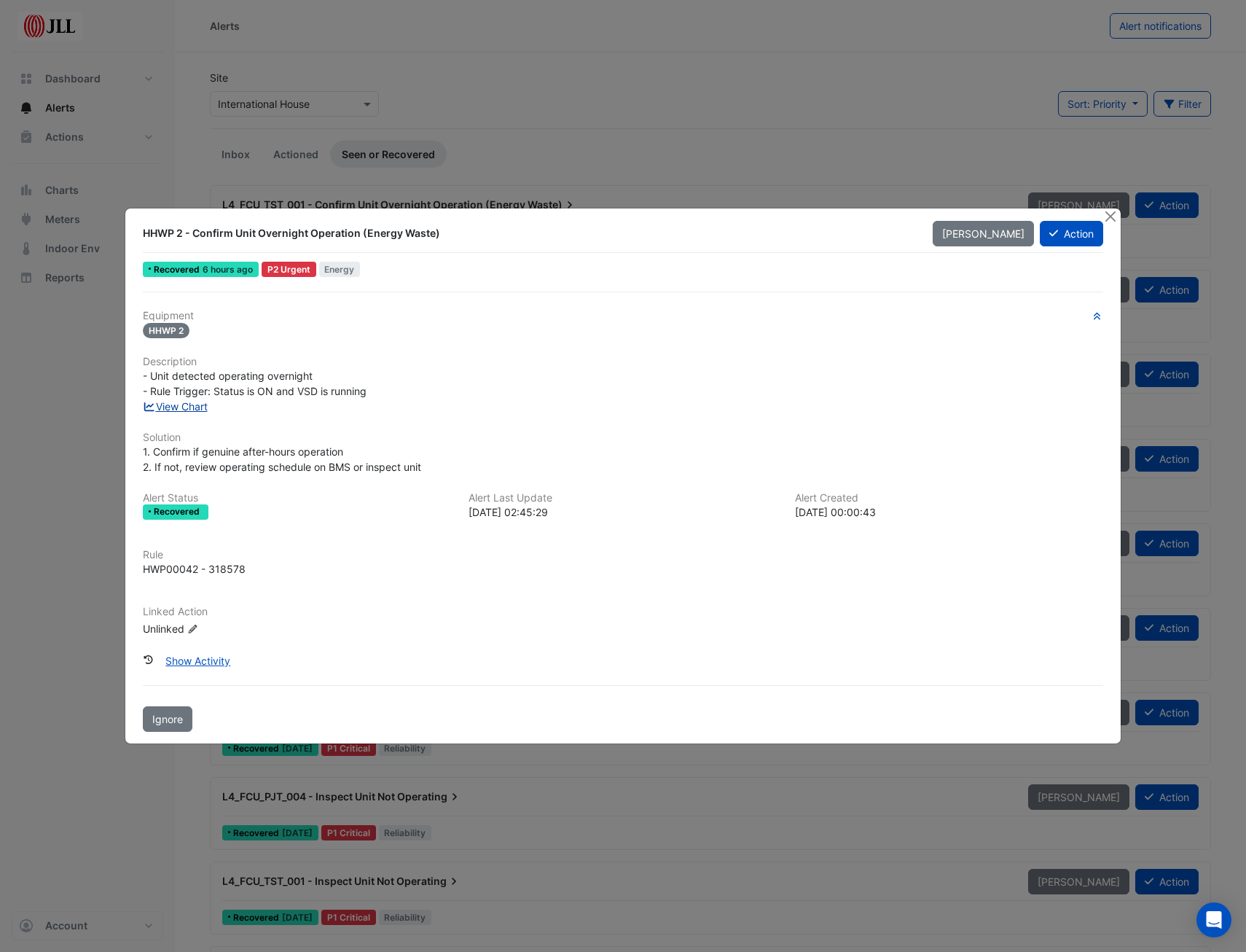
click at [188, 408] on link "View Chart" at bounding box center [175, 406] width 65 height 12
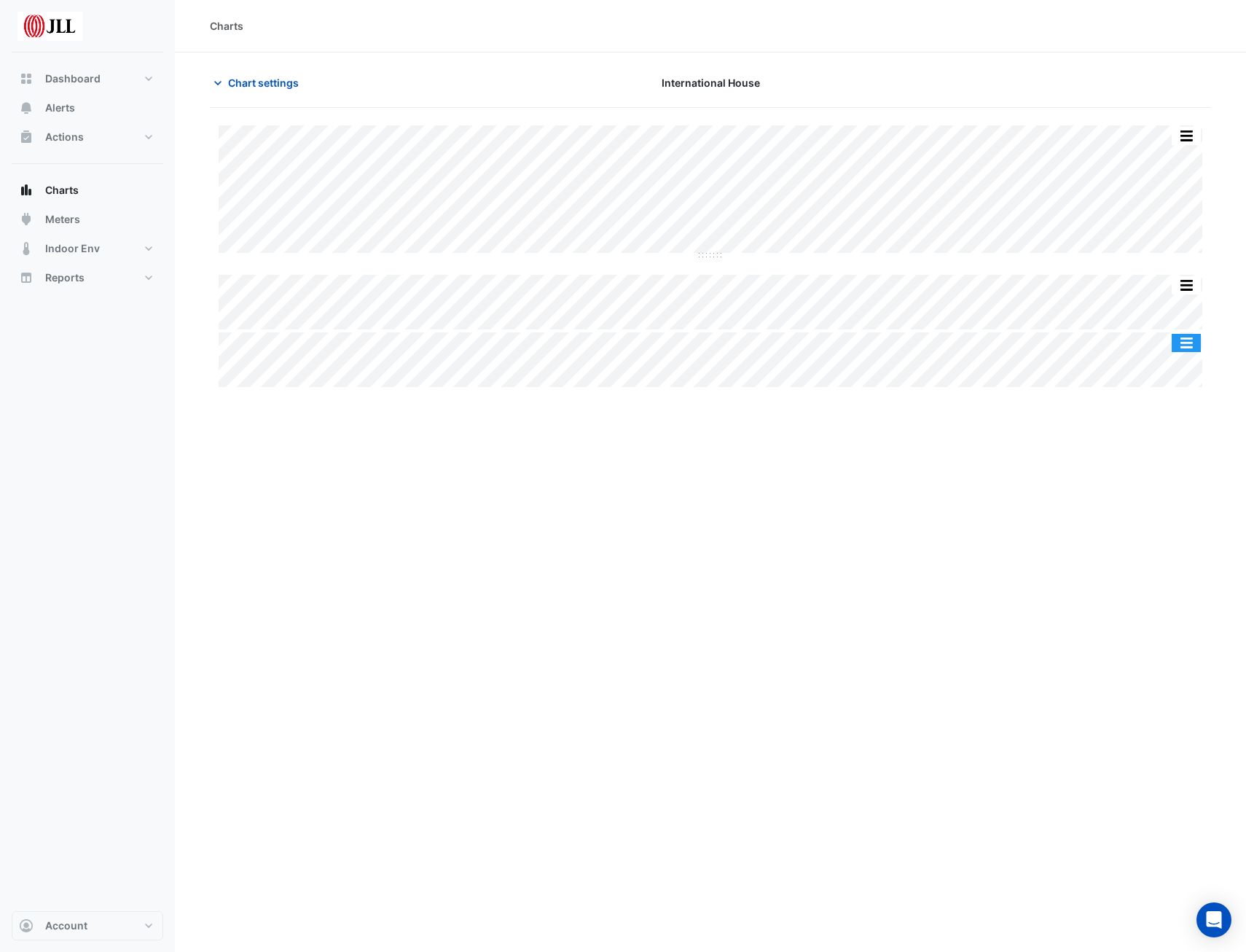
click at [1194, 342] on button "button" at bounding box center [1186, 343] width 29 height 18
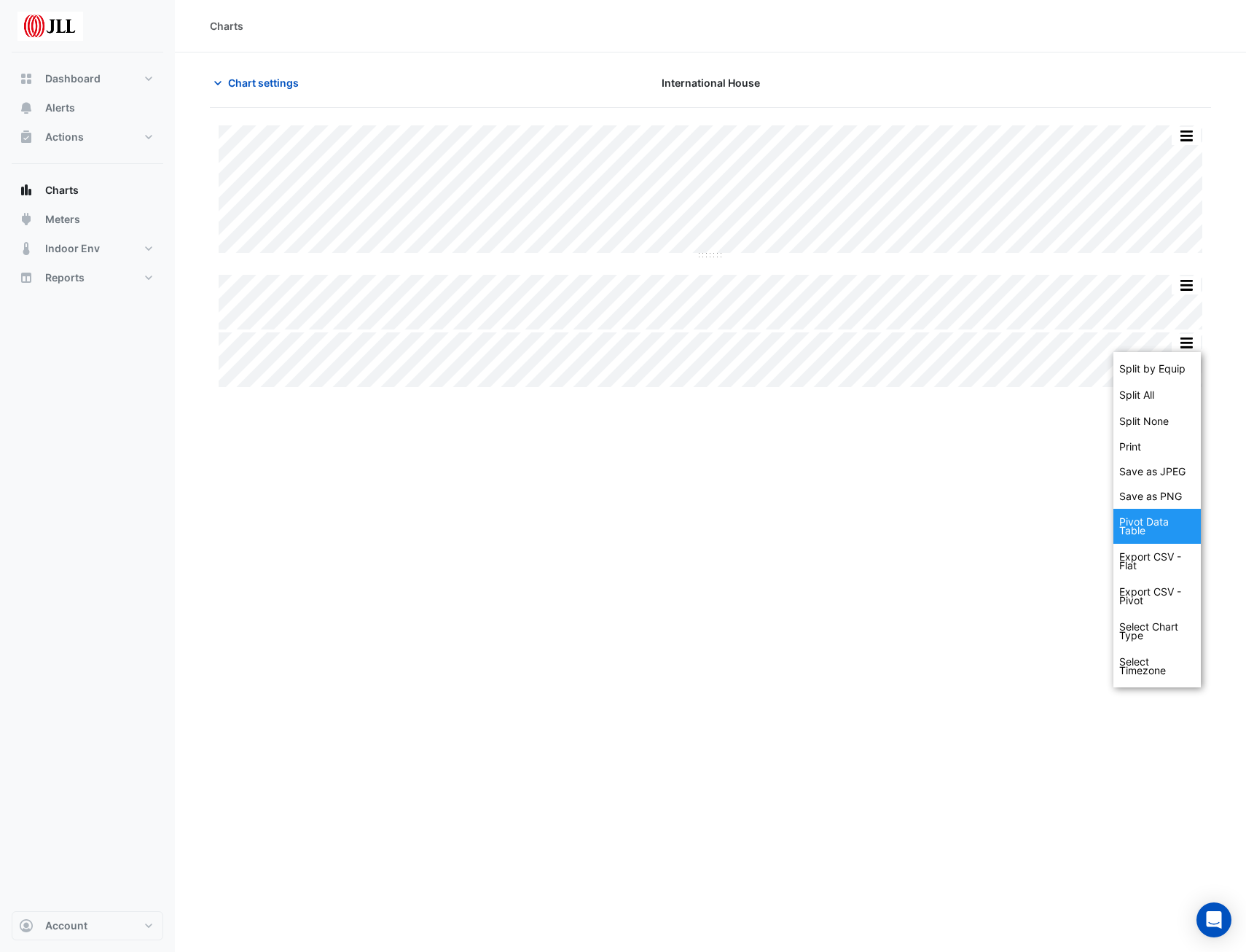
click at [1145, 527] on div "Pivot Data Table" at bounding box center [1158, 525] width 88 height 35
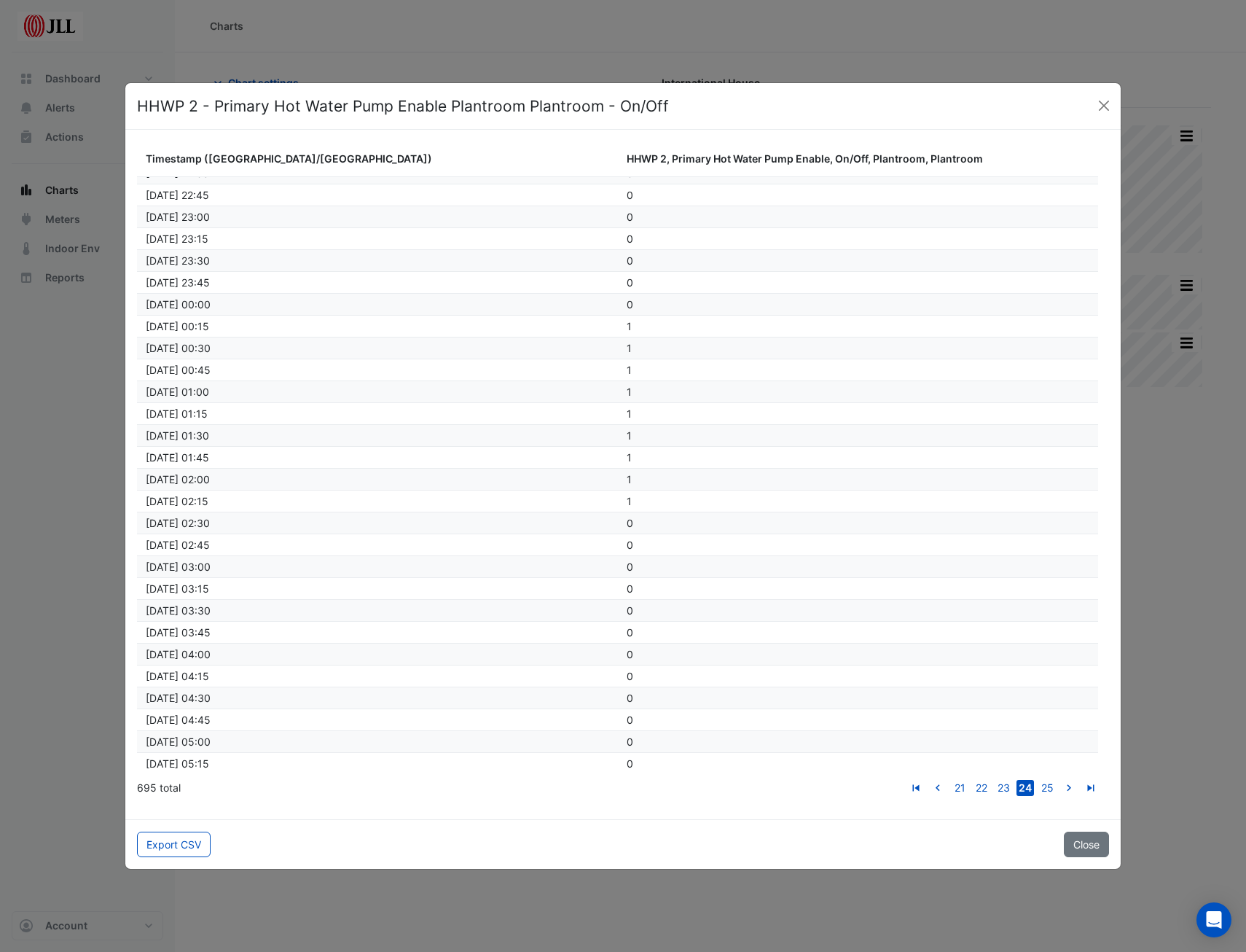
scroll to position [14166, 0]
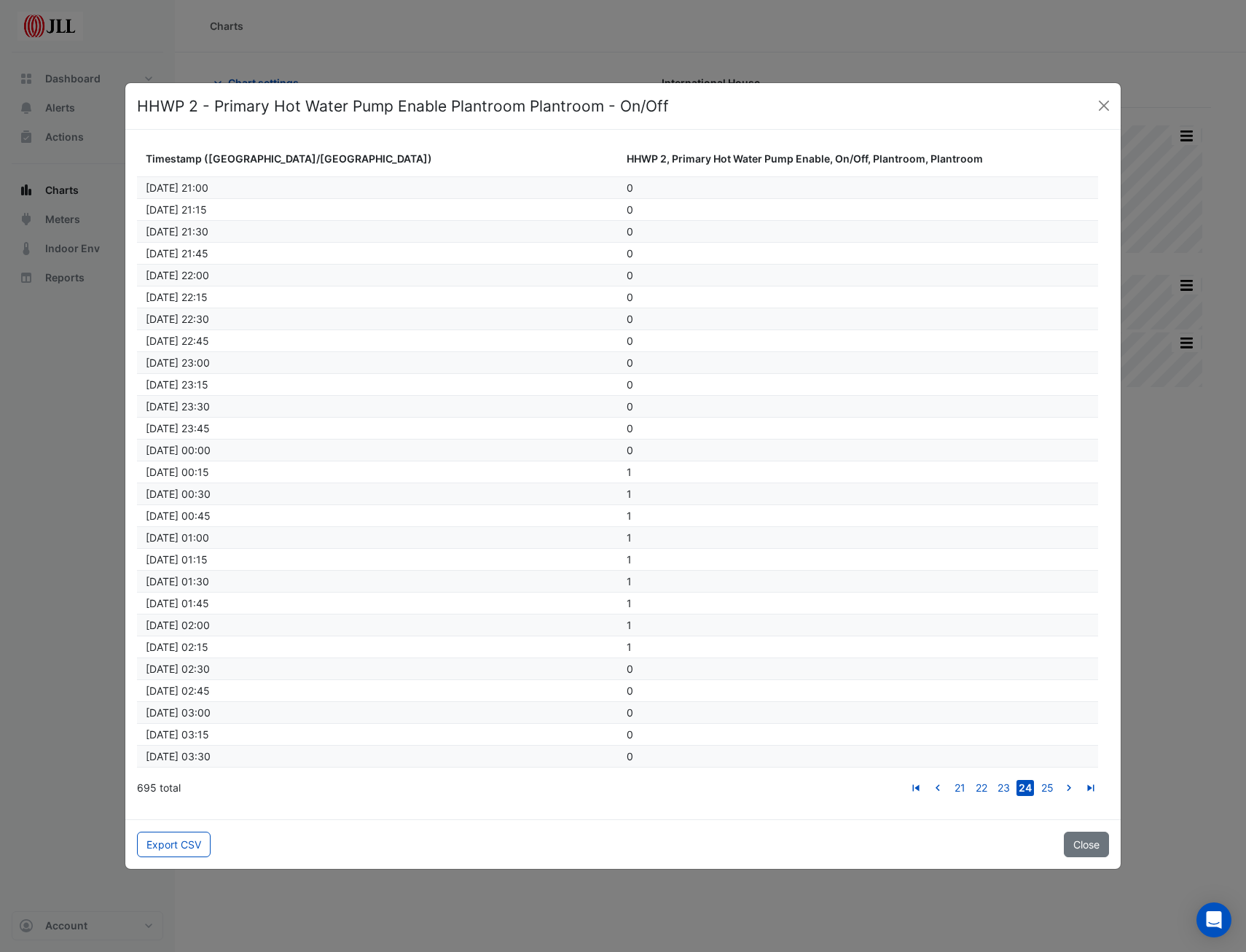
click at [626, 470] on span "1" at bounding box center [628, 472] width 5 height 12
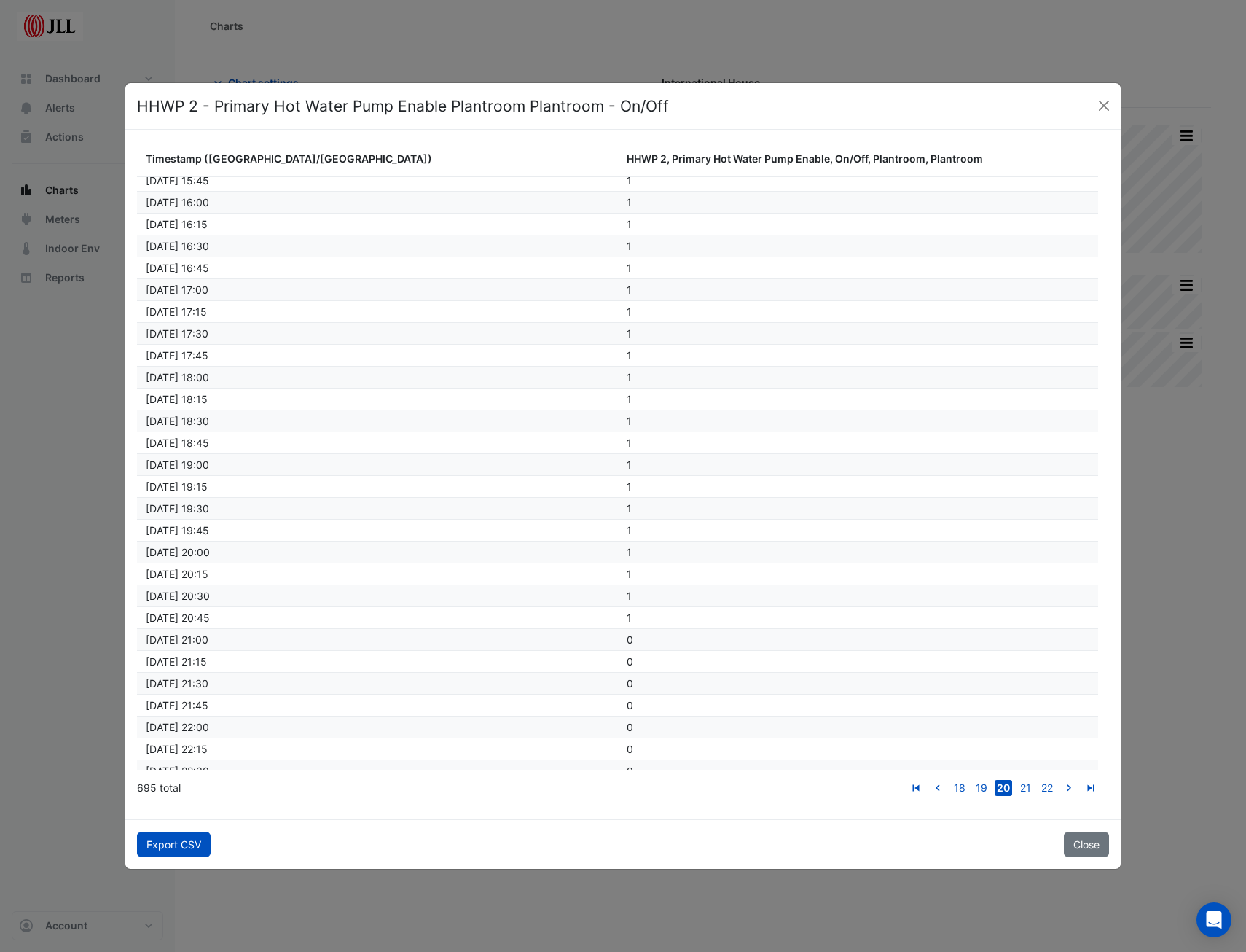
click at [193, 846] on button "Export CSV" at bounding box center [174, 844] width 74 height 26
drag, startPoint x: 1192, startPoint y: 154, endPoint x: 1173, endPoint y: 109, distance: 48.8
click at [1192, 154] on ngb-modal-window "HHWP 2 - Primary Hot Water Pump Enable Plantroom Plantroom - On/Off Timestamp (…" at bounding box center [623, 476] width 1246 height 952
